Goal: Communication & Community: Answer question/provide support

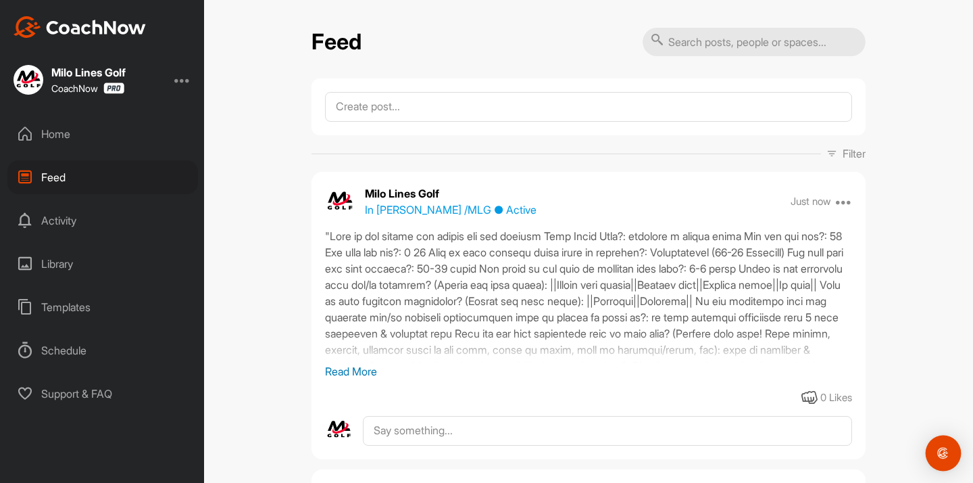
click at [936, 458] on div "Open Intercom Messenger" at bounding box center [944, 453] width 36 height 36
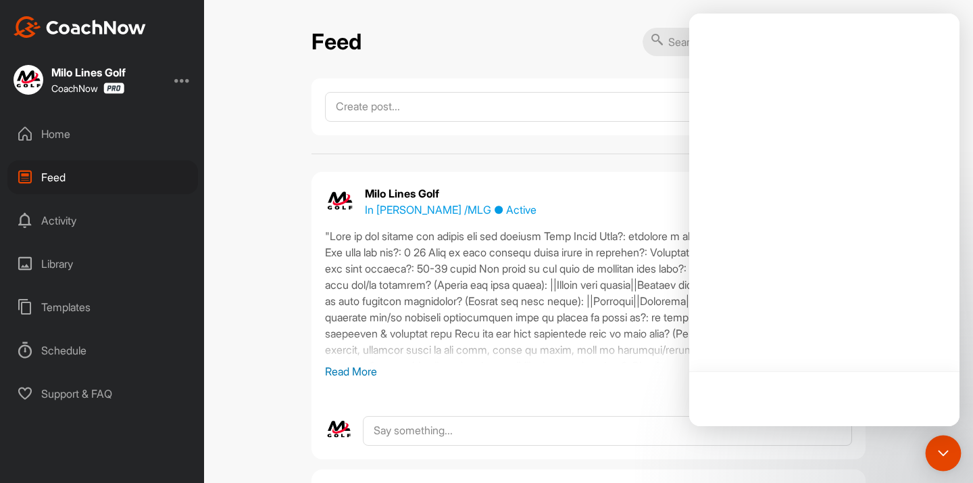
click at [944, 453] on div "Open Intercom Messenger" at bounding box center [944, 453] width 0 height 0
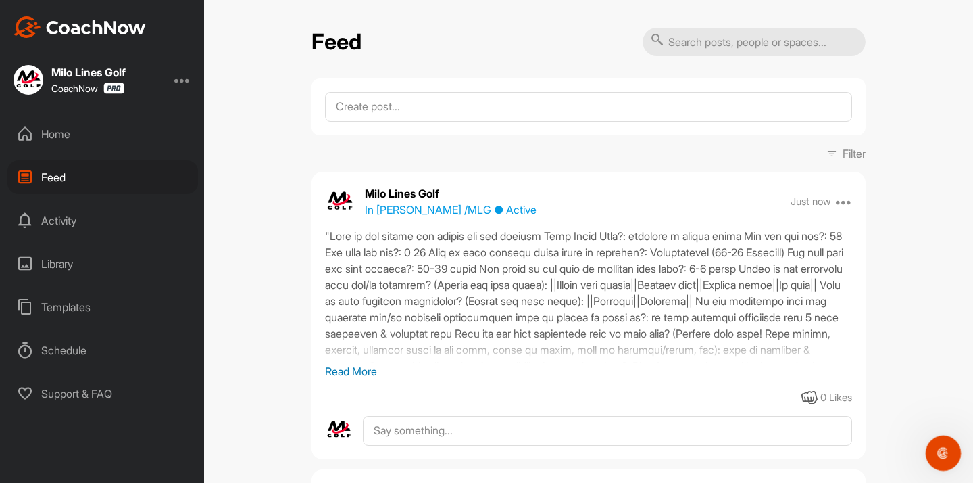
click at [952, 445] on div "Open Intercom Messenger" at bounding box center [941, 451] width 45 height 45
click at [942, 466] on div "Open Intercom Messenger" at bounding box center [944, 453] width 36 height 36
click at [944, 450] on img "Open Intercom Messenger" at bounding box center [944, 453] width 18 height 18
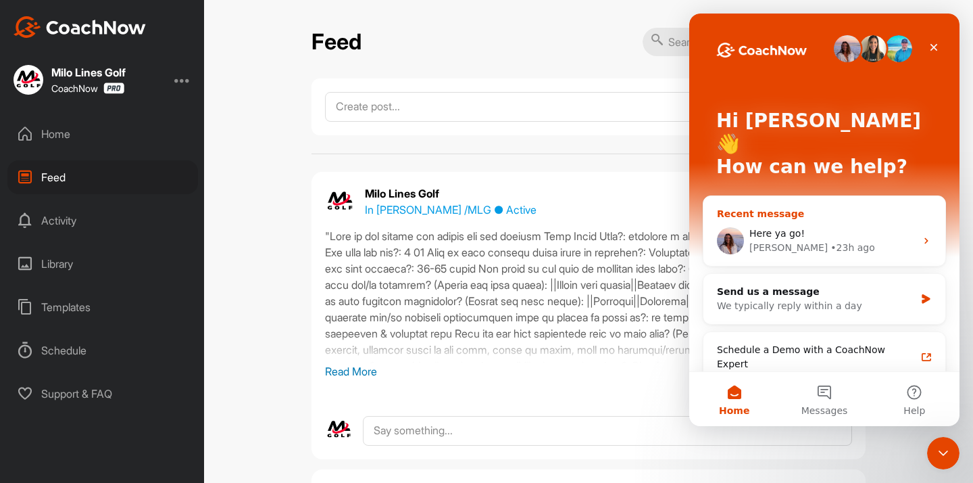
click at [800, 226] on div "Here ya go!" at bounding box center [833, 233] width 166 height 14
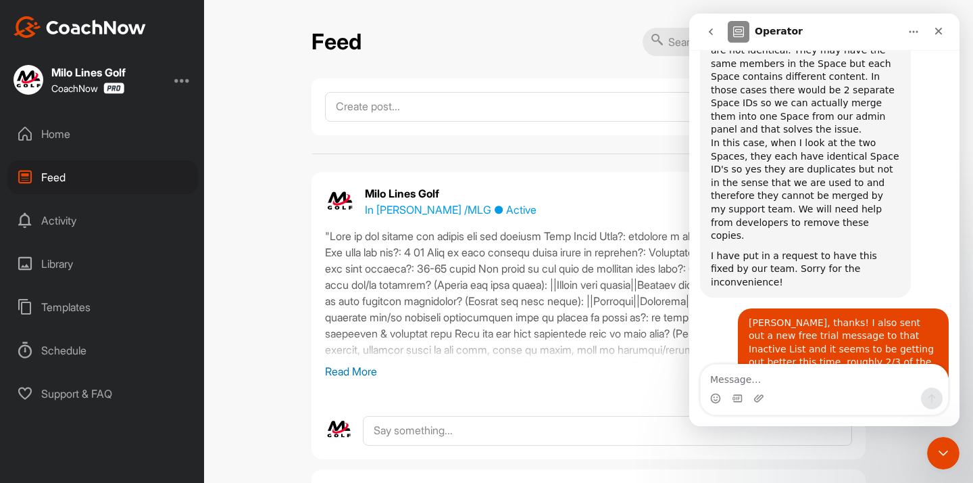
scroll to position [4080, 0]
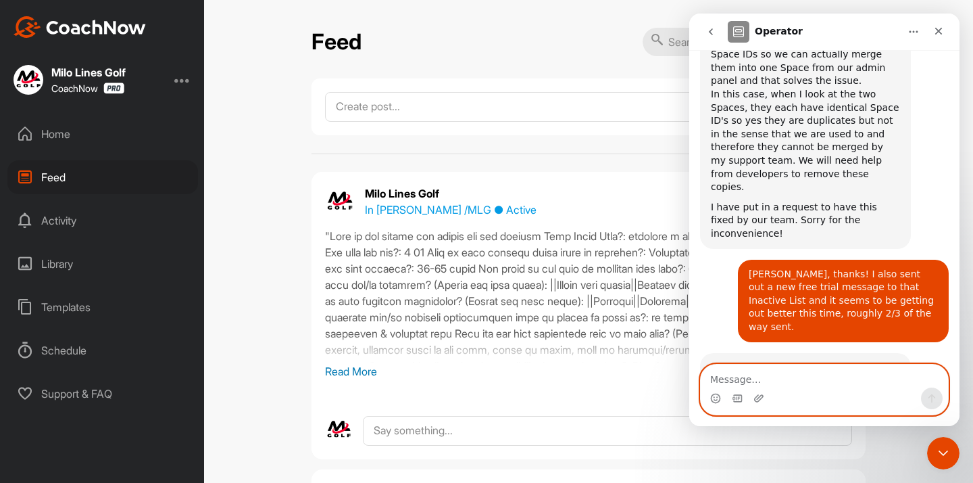
click at [773, 369] on textarea "Message…" at bounding box center [824, 375] width 247 height 23
click at [821, 372] on textarea "Message…" at bounding box center [824, 375] width 247 height 23
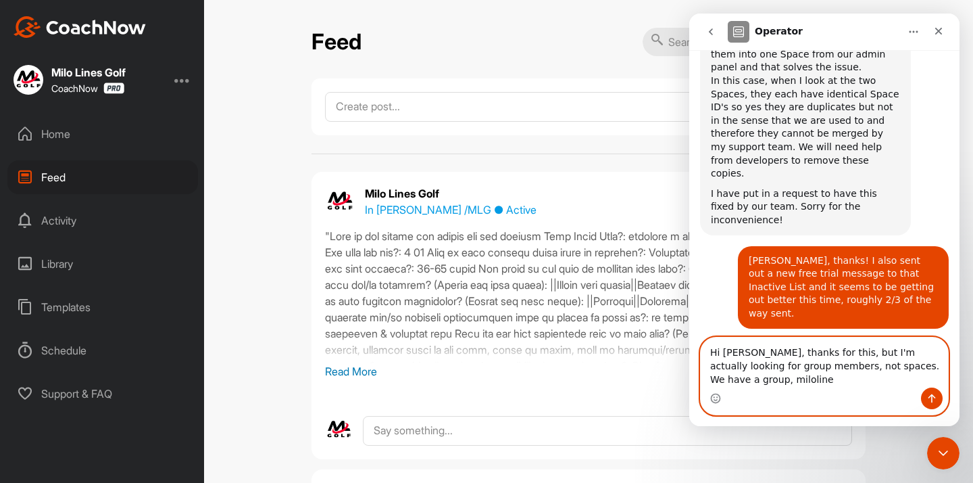
scroll to position [4107, 0]
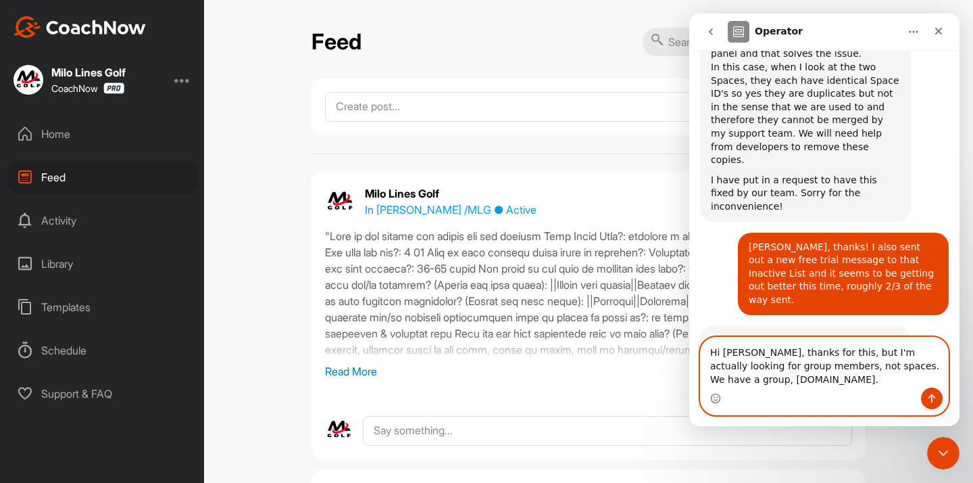
click at [850, 367] on textarea "Hi [PERSON_NAME], thanks for this, but I'm actually looking for group members, …" at bounding box center [824, 362] width 247 height 50
drag, startPoint x: 842, startPoint y: 367, endPoint x: 875, endPoint y: 365, distance: 33.9
click at [875, 365] on textarea "Hi [PERSON_NAME], thanks for this, but I'm actually looking for group members, …" at bounding box center [824, 362] width 247 height 50
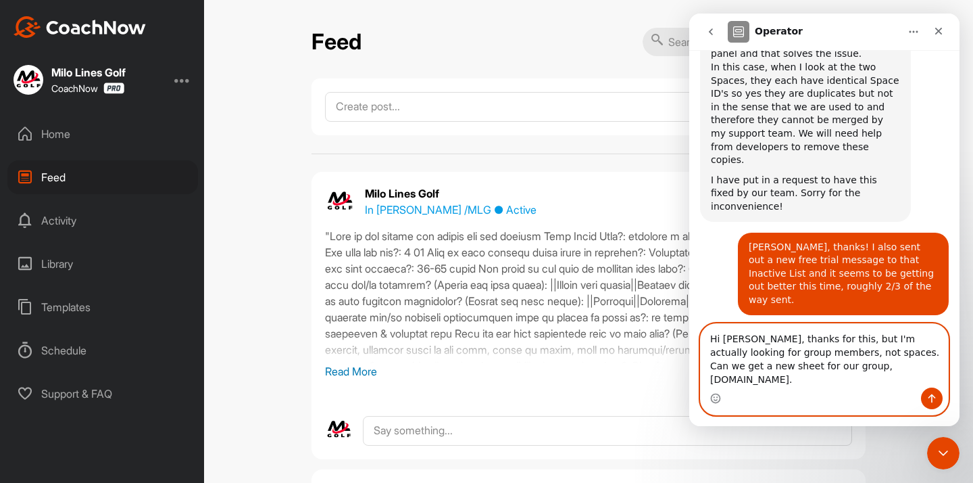
click at [883, 384] on textarea "Hi [PERSON_NAME], thanks for this, but I'm actually looking for group members, …" at bounding box center [824, 356] width 247 height 64
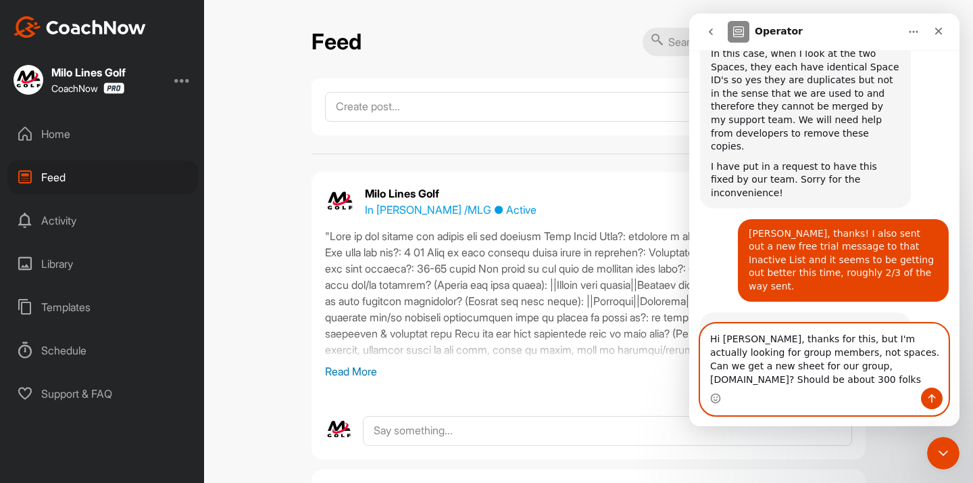
type textarea "Hi [PERSON_NAME], thanks for this, but I'm actually looking for group members, …"
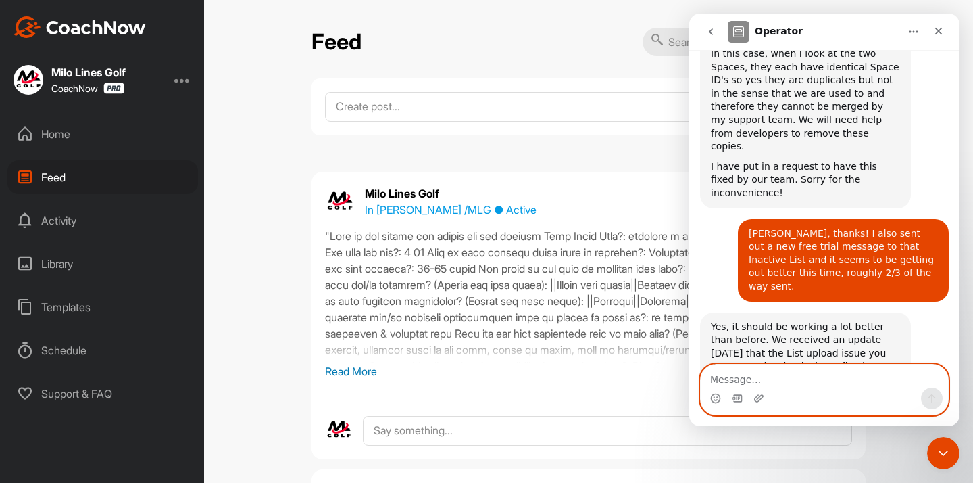
scroll to position [4190, 0]
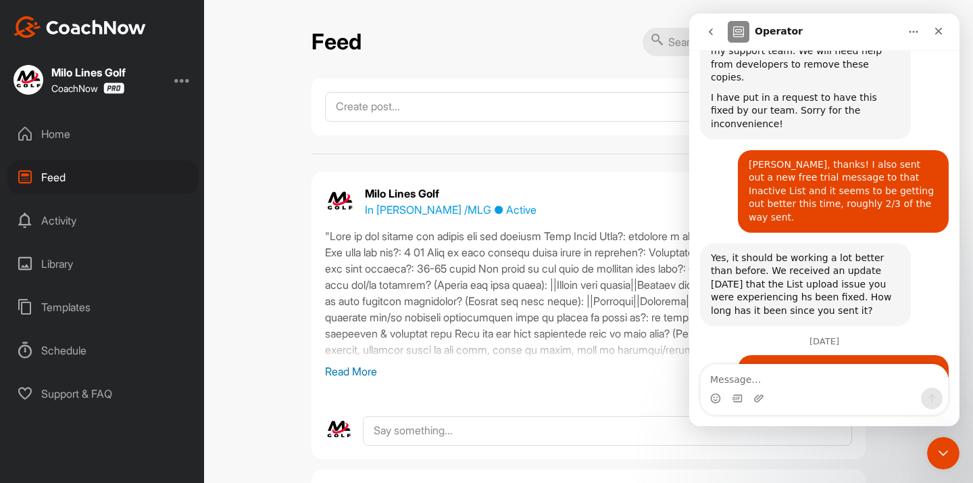
click at [74, 128] on div "Home" at bounding box center [102, 134] width 191 height 34
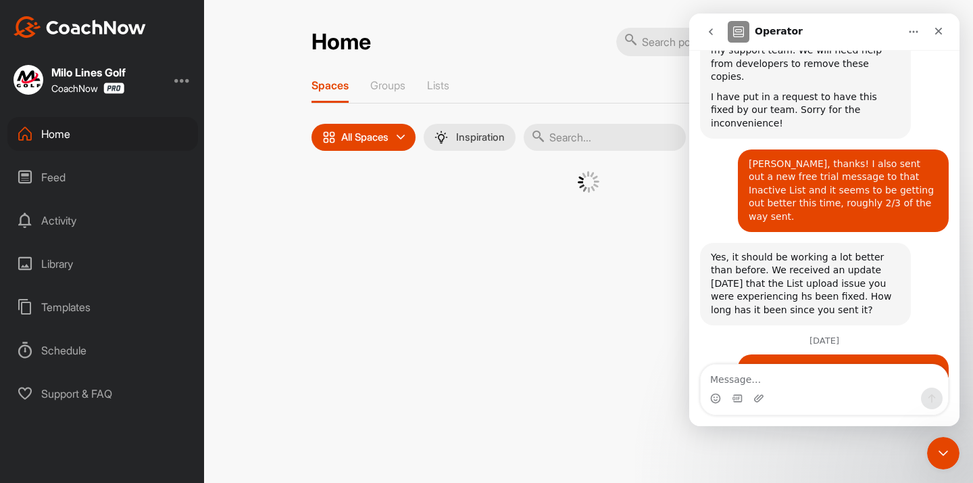
scroll to position [4190, 0]
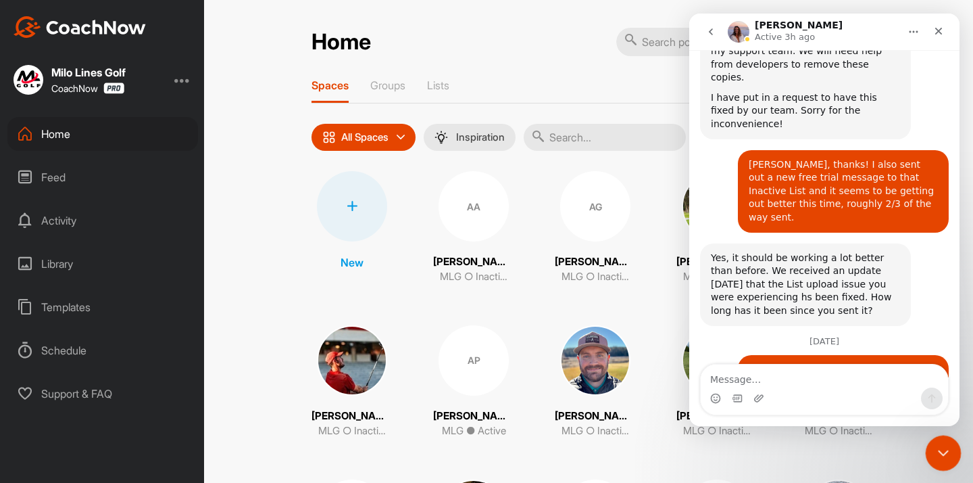
click at [943, 458] on icon "Close Intercom Messenger" at bounding box center [941, 451] width 16 height 16
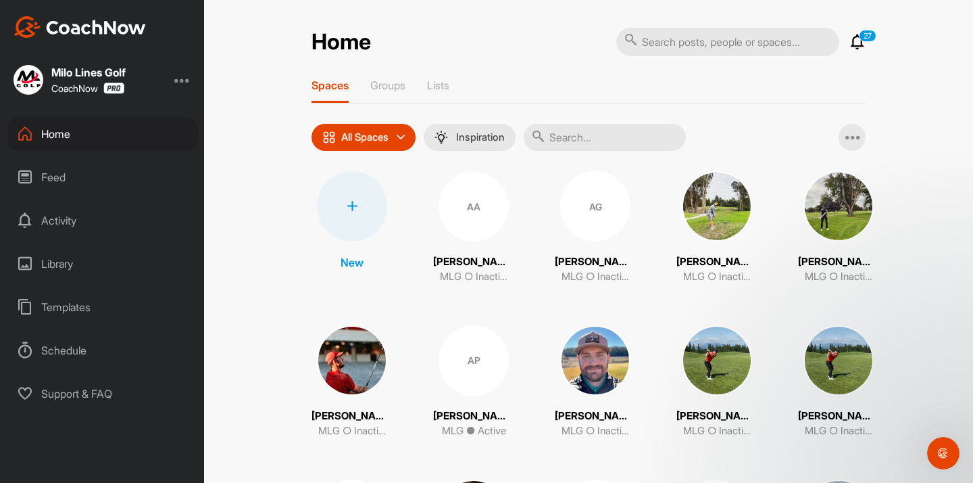
scroll to position [0, 0]
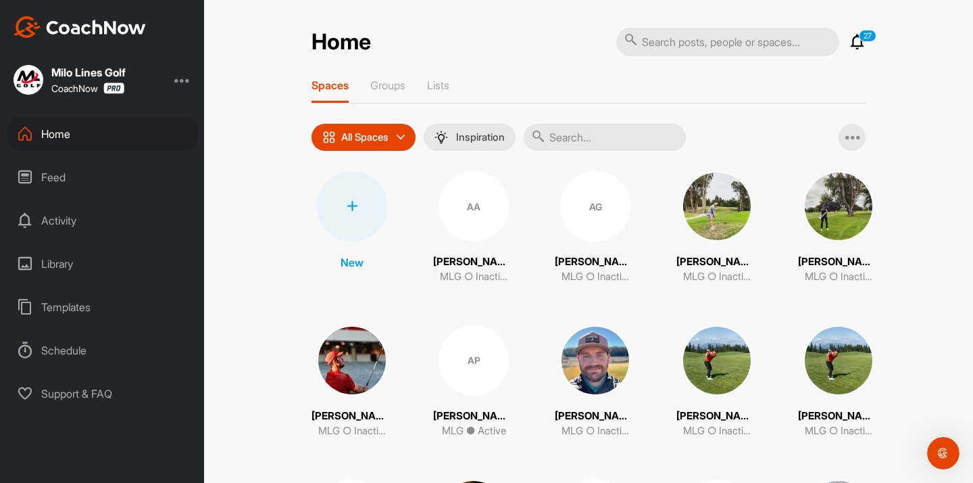
click at [57, 134] on div "Home" at bounding box center [102, 134] width 191 height 34
click at [412, 16] on div "Home 27 Notifications Invitations [DATE] [PERSON_NAME] [PERSON_NAME] replied to…" at bounding box center [588, 241] width 769 height 483
